Goal: Transaction & Acquisition: Purchase product/service

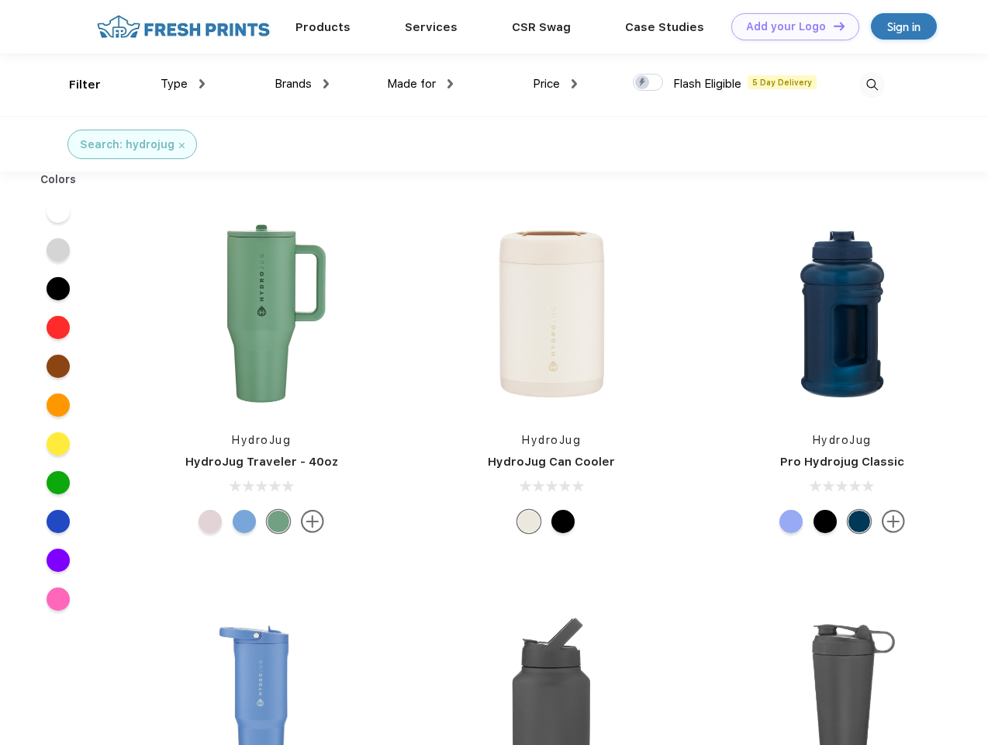
click at [790, 26] on link "Add your Logo Design Tool" at bounding box center [795, 26] width 128 height 27
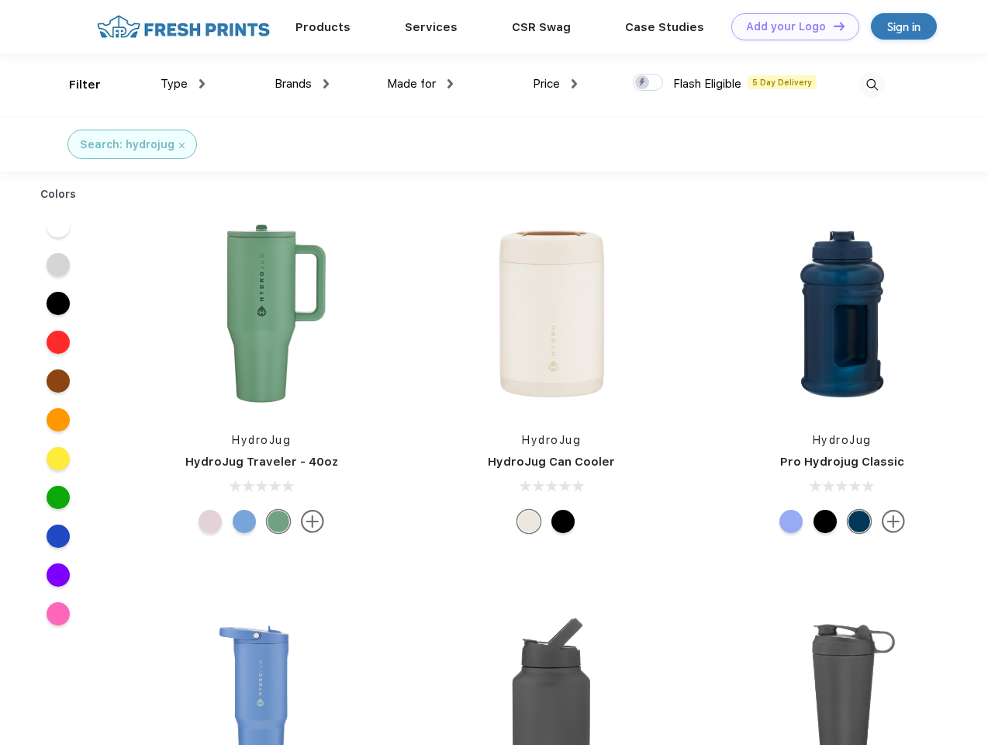
click at [0, 0] on div "Design Tool" at bounding box center [0, 0] width 0 height 0
click at [832, 26] on link "Add your Logo Design Tool" at bounding box center [795, 26] width 128 height 27
click at [74, 85] on div "Filter" at bounding box center [85, 85] width 32 height 18
click at [183, 84] on span "Type" at bounding box center [174, 84] width 27 height 14
click at [302, 84] on span "Brands" at bounding box center [293, 84] width 37 height 14
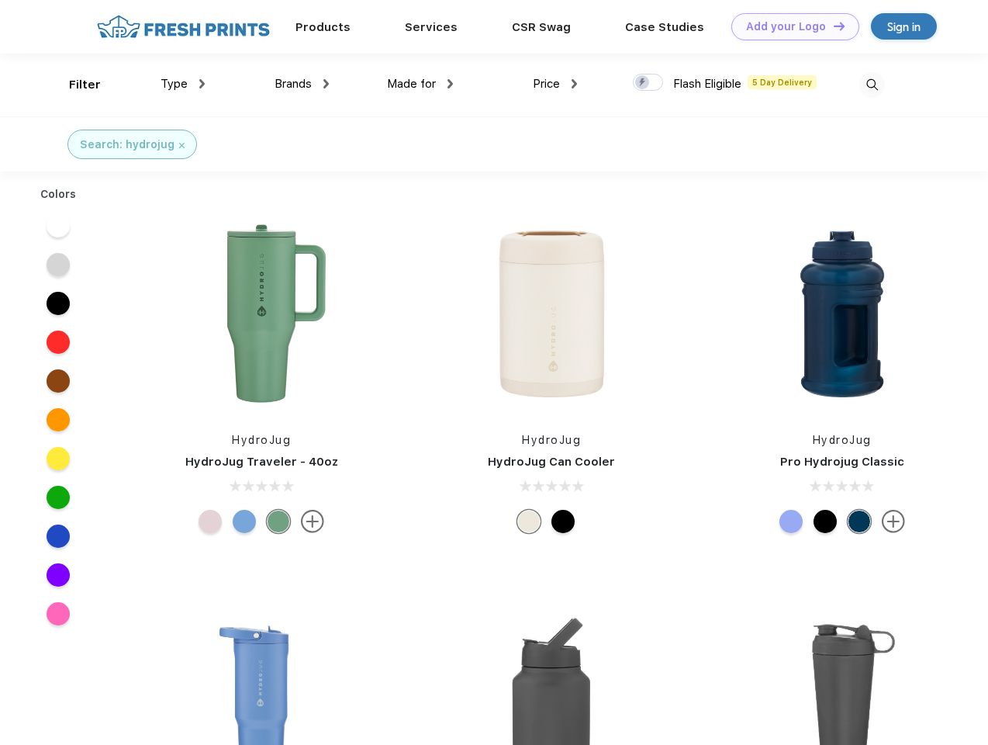
click at [420, 84] on span "Made for" at bounding box center [411, 84] width 49 height 14
click at [555, 84] on span "Price" at bounding box center [546, 84] width 27 height 14
click at [648, 83] on div at bounding box center [648, 82] width 30 height 17
click at [643, 83] on input "checkbox" at bounding box center [638, 78] width 10 height 10
click at [872, 85] on img at bounding box center [872, 85] width 26 height 26
